Goal: Task Accomplishment & Management: Use online tool/utility

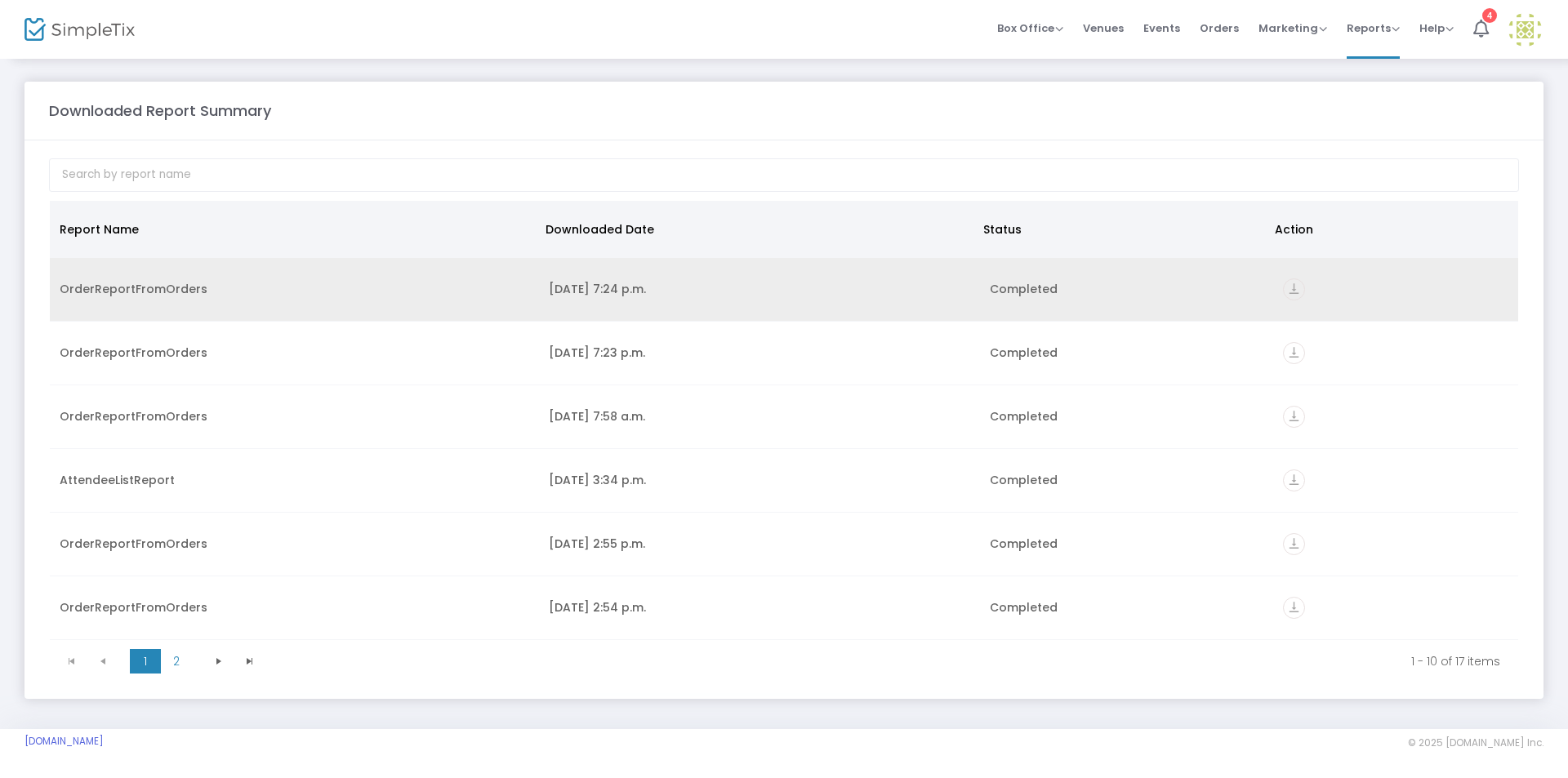
click at [1283, 297] on icon "vertical_align_bottom" at bounding box center [1294, 289] width 22 height 22
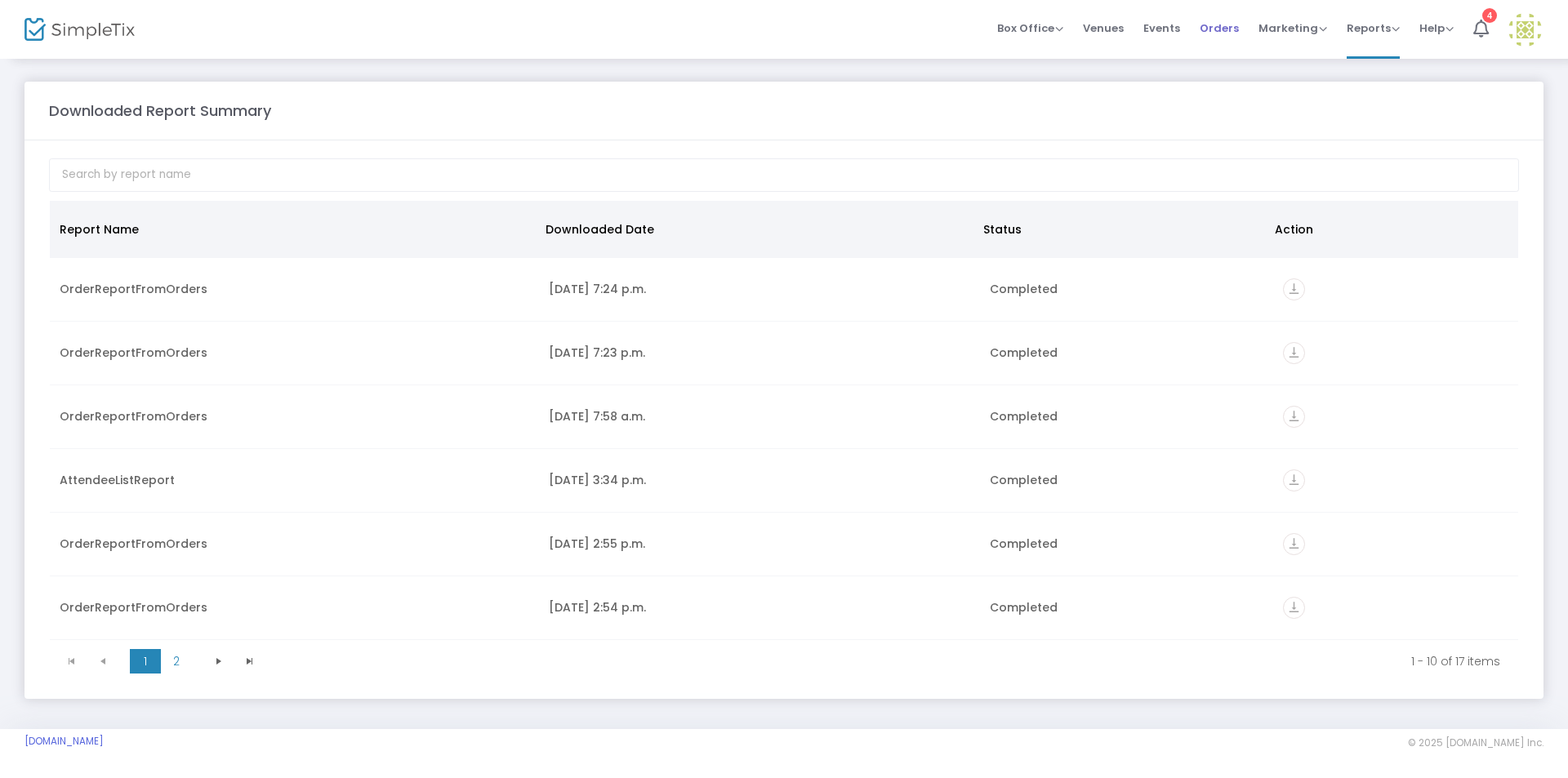
click at [1214, 25] on span "Orders" at bounding box center [1220, 28] width 39 height 41
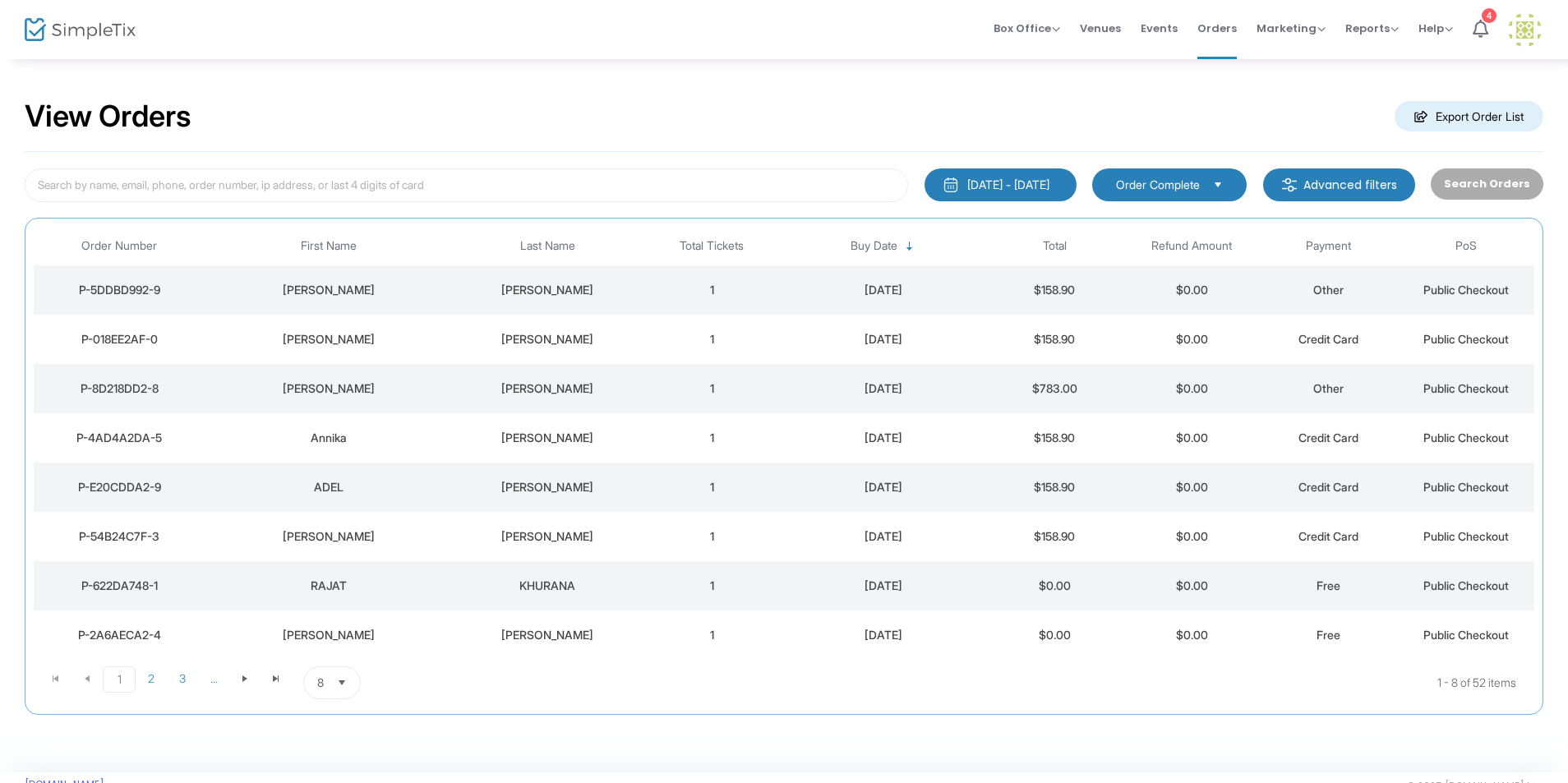
click at [39, 25] on img at bounding box center [80, 29] width 111 height 24
